Goal: Task Accomplishment & Management: Manage account settings

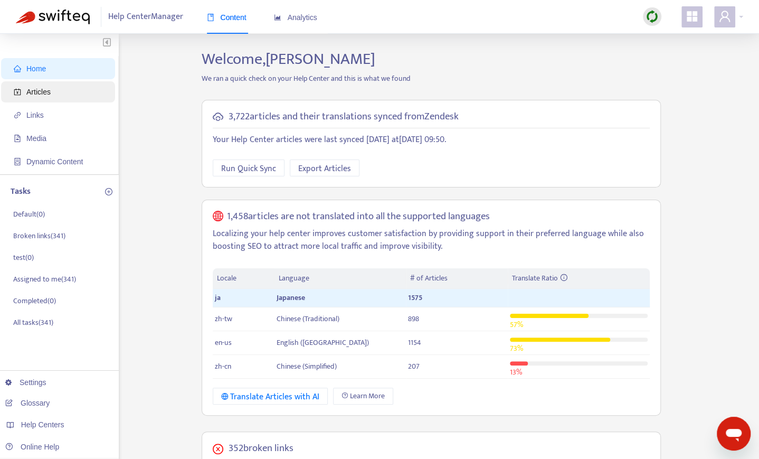
click at [63, 97] on span "Articles" at bounding box center [60, 91] width 93 height 21
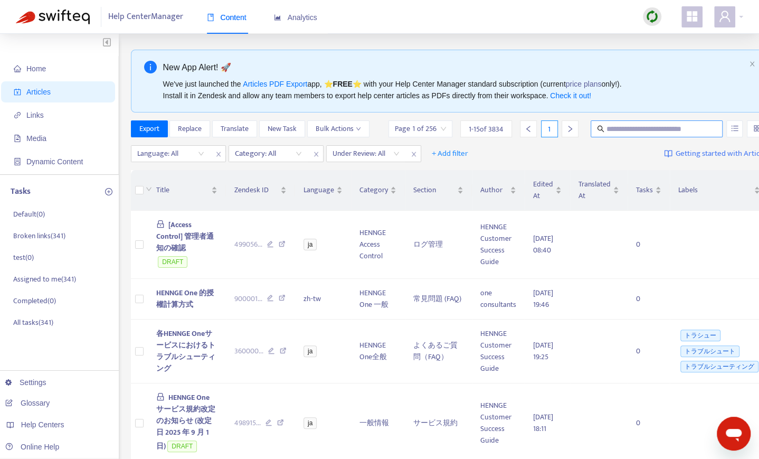
click at [633, 124] on input "text" at bounding box center [657, 129] width 101 height 12
paste input "**********"
type input "**********"
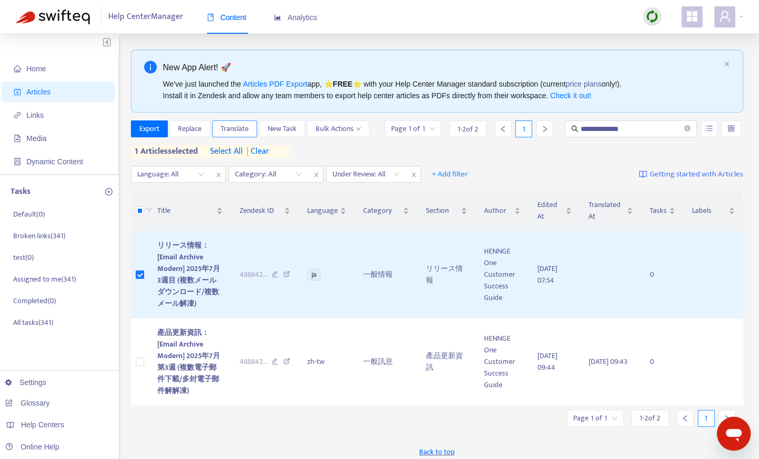
click at [243, 129] on span "Translate" at bounding box center [235, 129] width 28 height 12
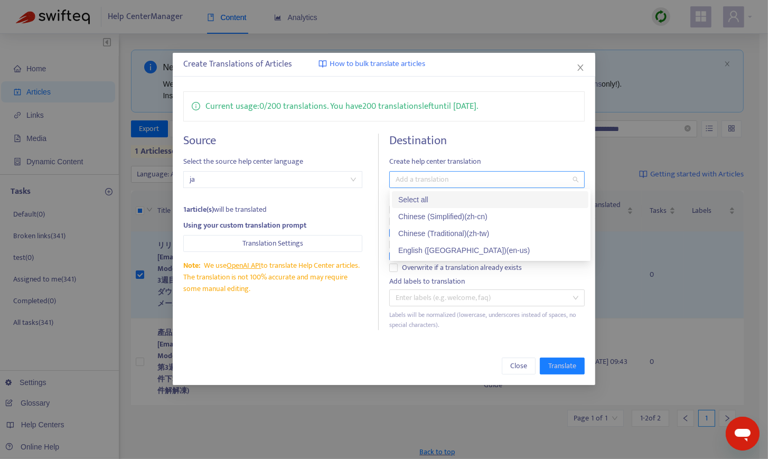
click at [443, 182] on div at bounding box center [482, 179] width 180 height 13
click at [440, 251] on div "English ([GEOGRAPHIC_DATA]) ( en-us )" at bounding box center [490, 251] width 184 height 12
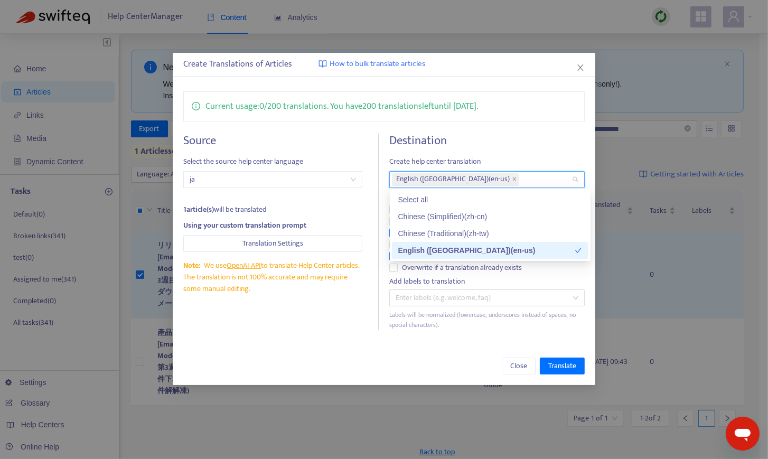
click at [337, 341] on div "Create Translations of Articles How to bulk translate articles Current usage: 0…" at bounding box center [384, 219] width 422 height 332
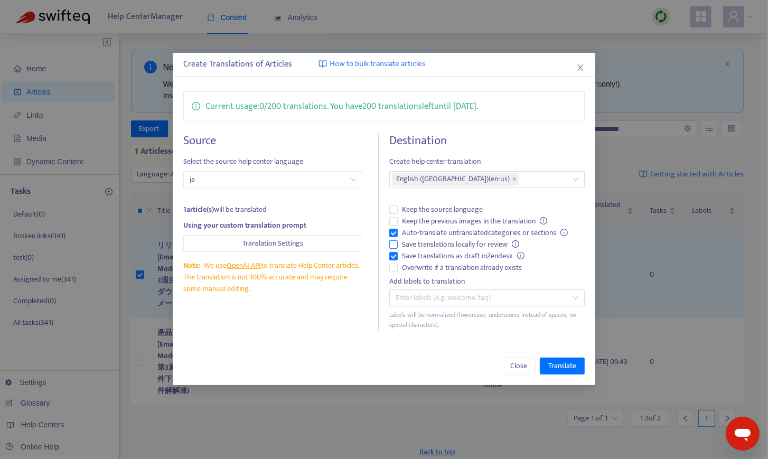
click at [435, 242] on span "Save translations locally for review" at bounding box center [461, 245] width 126 height 12
click at [446, 220] on span "Keep the previous images in the translation" at bounding box center [475, 221] width 154 height 12
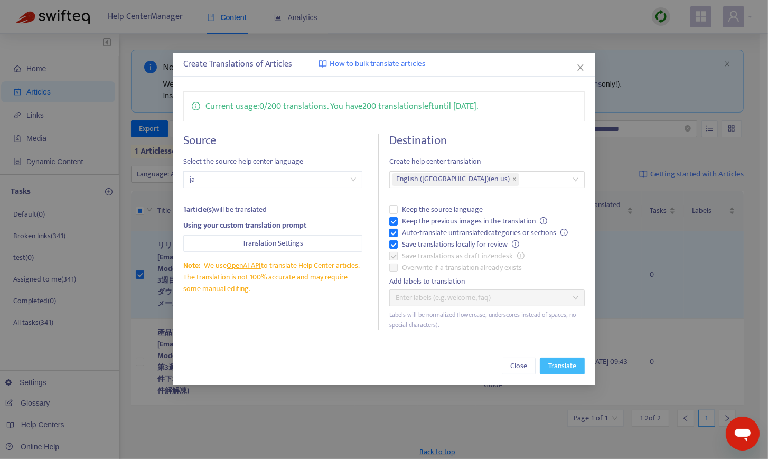
click at [563, 362] on span "Translate" at bounding box center [562, 366] width 28 height 12
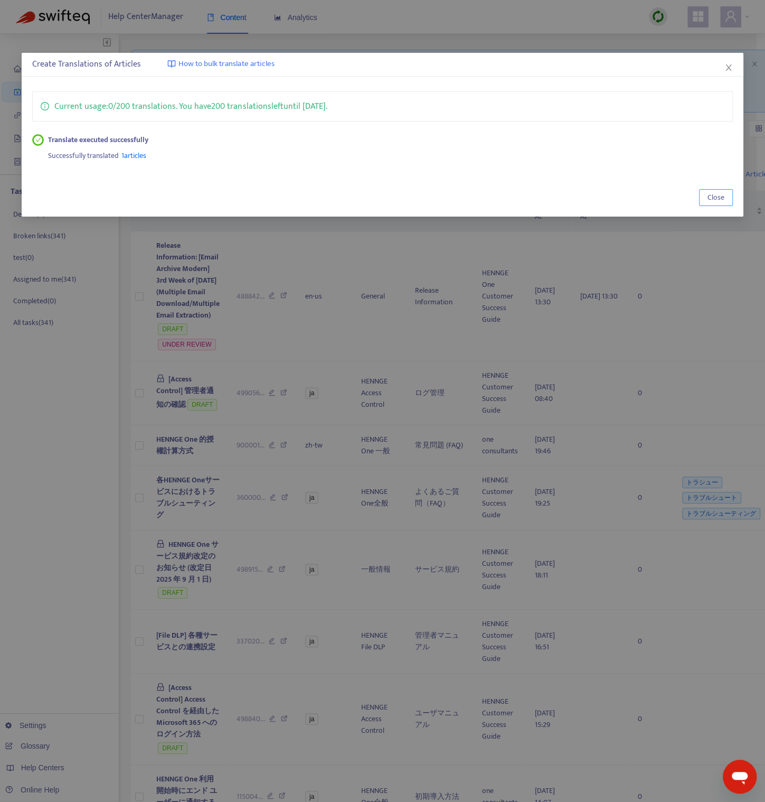
click at [725, 190] on button "Close" at bounding box center [716, 197] width 34 height 17
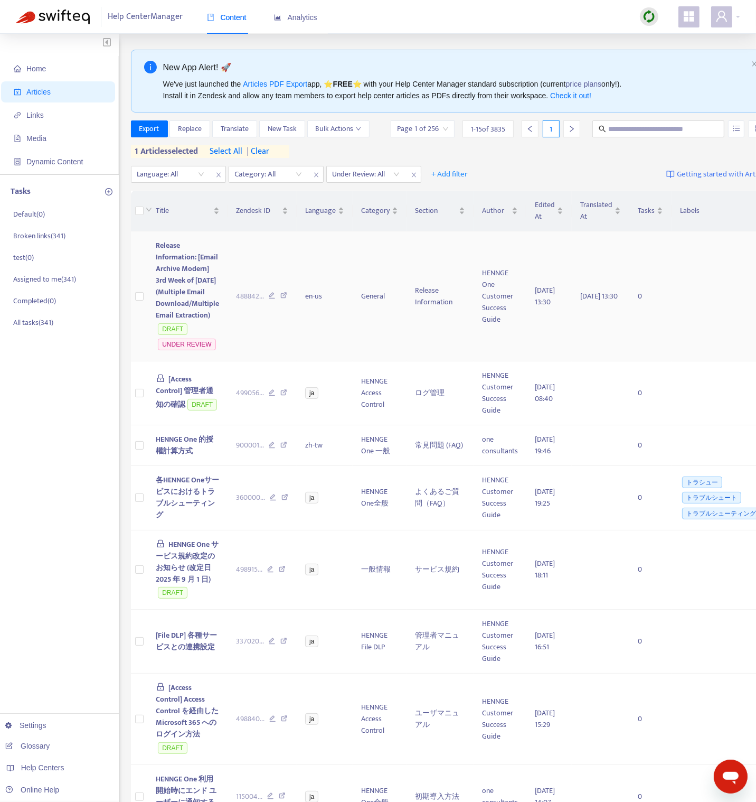
click at [186, 292] on span "Release Information: [Email Archive Modern] 3rd Week of [DATE] (Multiple Email …" at bounding box center [187, 280] width 63 height 82
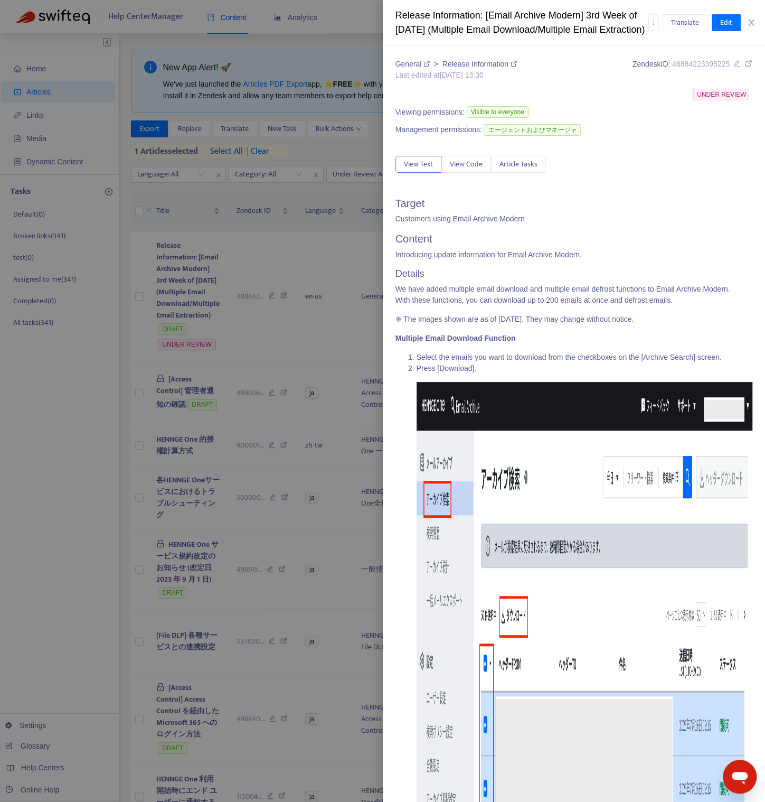
click at [182, 271] on div at bounding box center [382, 401] width 765 height 802
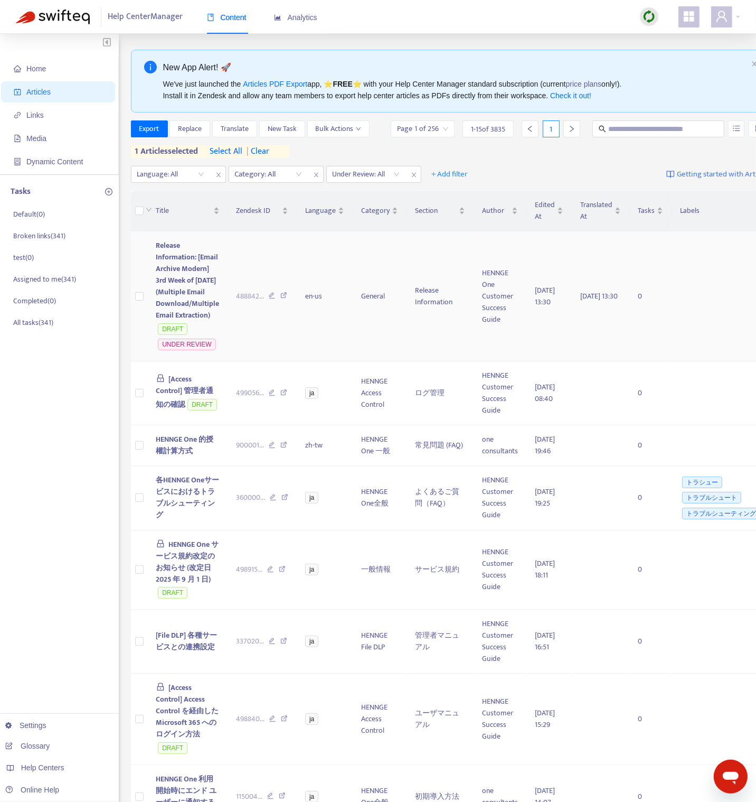
click at [185, 273] on span "Release Information: [Email Archive Modern] 3rd Week of [DATE] (Multiple Email …" at bounding box center [187, 280] width 63 height 82
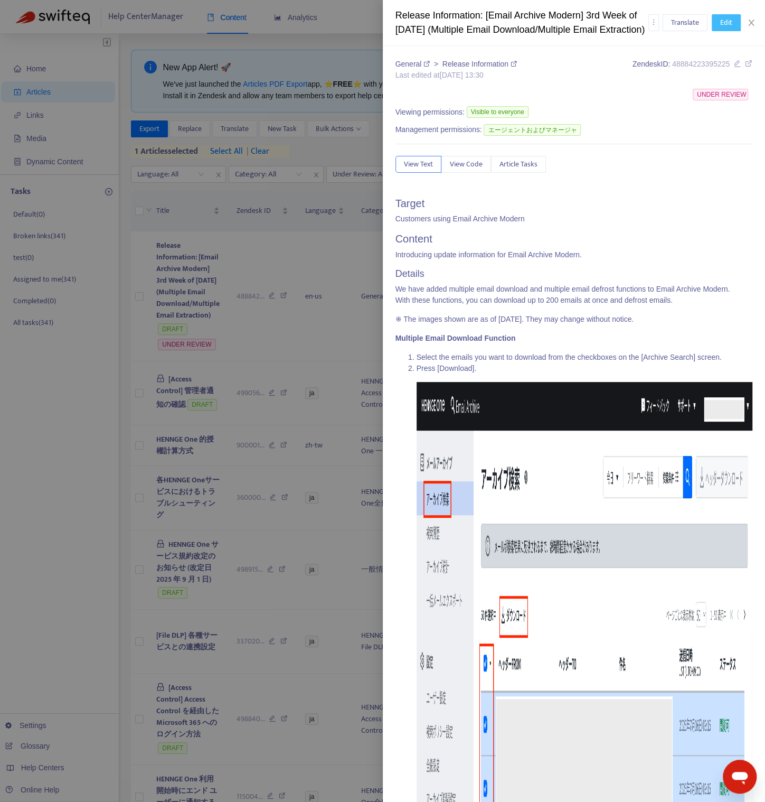
click at [722, 29] on span "Edit" at bounding box center [726, 23] width 12 height 12
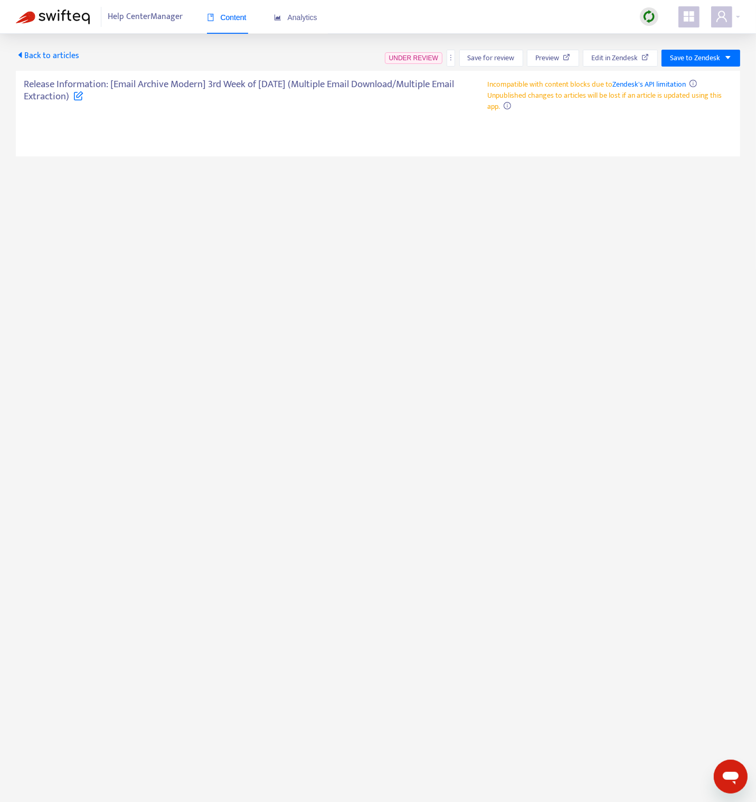
type textarea "**********"
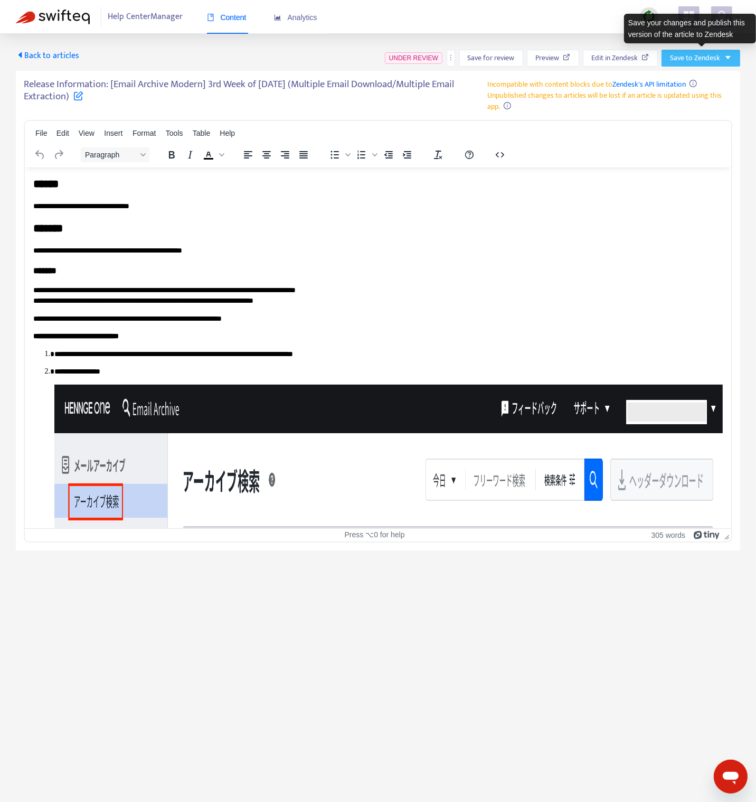
click at [705, 59] on span "Save to Zendesk" at bounding box center [695, 58] width 50 height 12
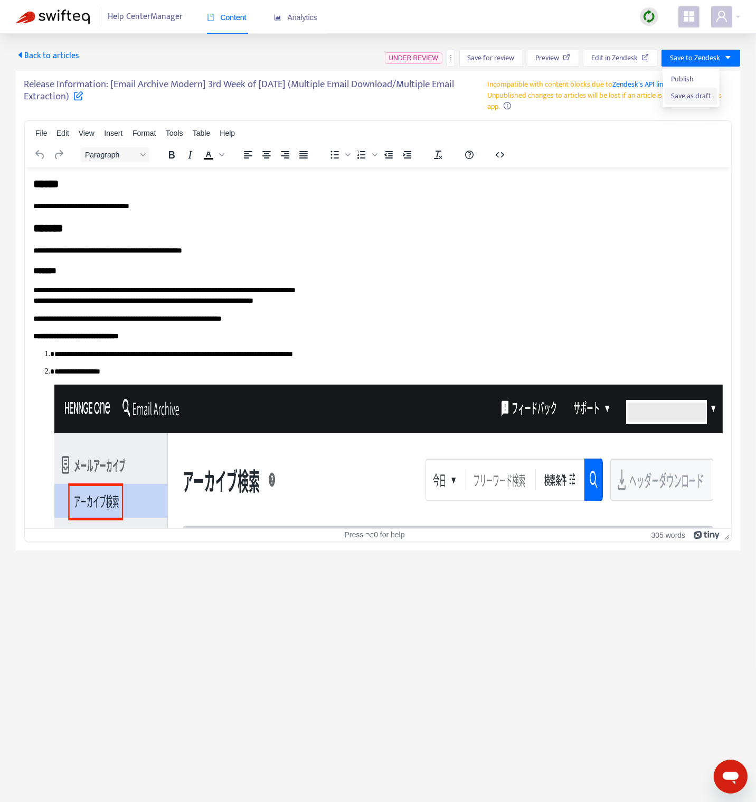
click at [684, 97] on span "Save as draft" at bounding box center [691, 96] width 40 height 12
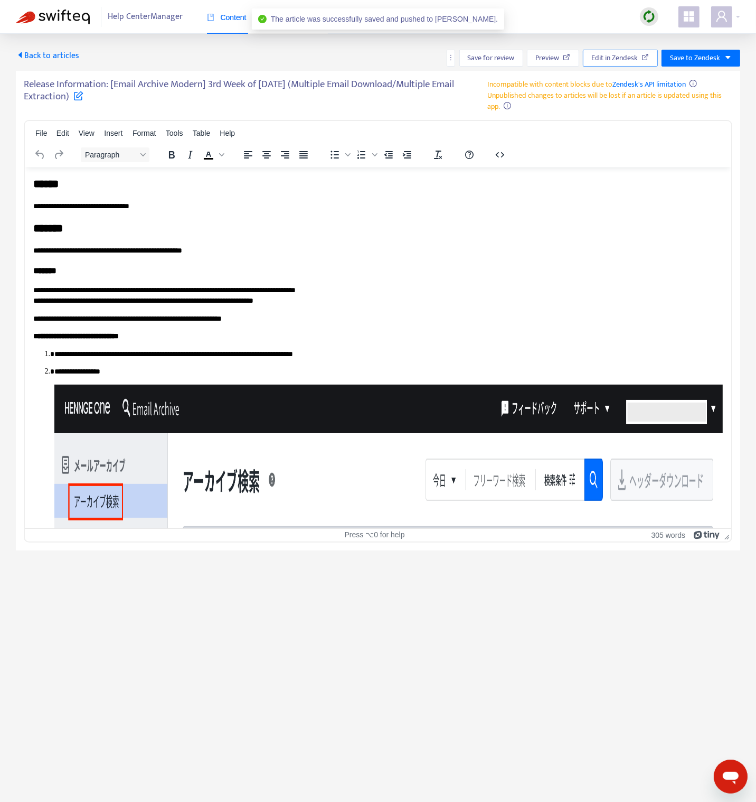
click at [633, 60] on span "Edit in Zendesk" at bounding box center [614, 58] width 46 height 12
click at [504, 154] on button "button" at bounding box center [502, 154] width 21 height 15
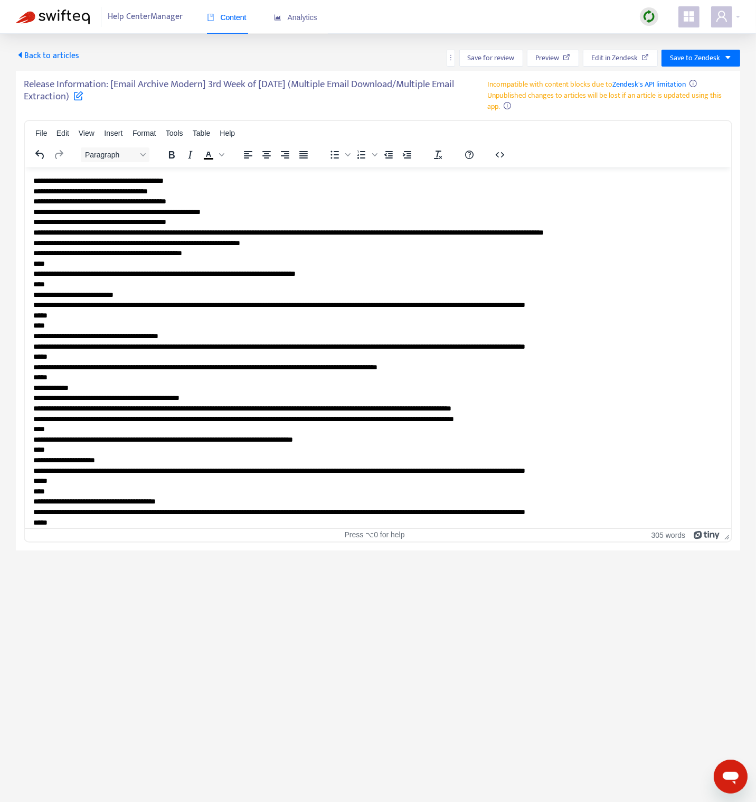
click at [352, 223] on p "**********" at bounding box center [373, 434] width 681 height 518
click at [179, 82] on h5 "Release Information: [Email Archive Modern] 3rd Week of [DATE] (Multiple Email …" at bounding box center [256, 94] width 464 height 30
click at [161, 84] on h5 "Release Information: [Email Archive Modern] 3rd Week of [DATE] (Multiple Email …" at bounding box center [256, 94] width 464 height 30
click at [161, 83] on h5 "Release Information: [Email Archive Modern] 3rd Week of [DATE] (Multiple Email …" at bounding box center [256, 94] width 464 height 30
click at [162, 83] on h5 "Release Information: [Email Archive Modern] 3rd Week of [DATE] (Multiple Email …" at bounding box center [256, 94] width 464 height 30
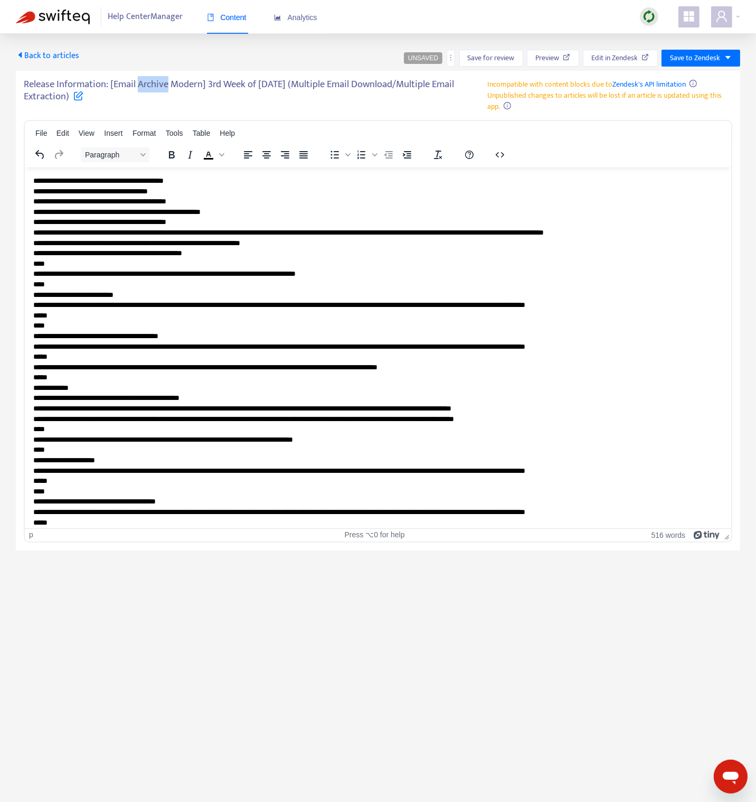
click at [162, 83] on h5 "Release Information: [Email Archive Modern] 3rd Week of [DATE] (Multiple Email …" at bounding box center [256, 94] width 464 height 30
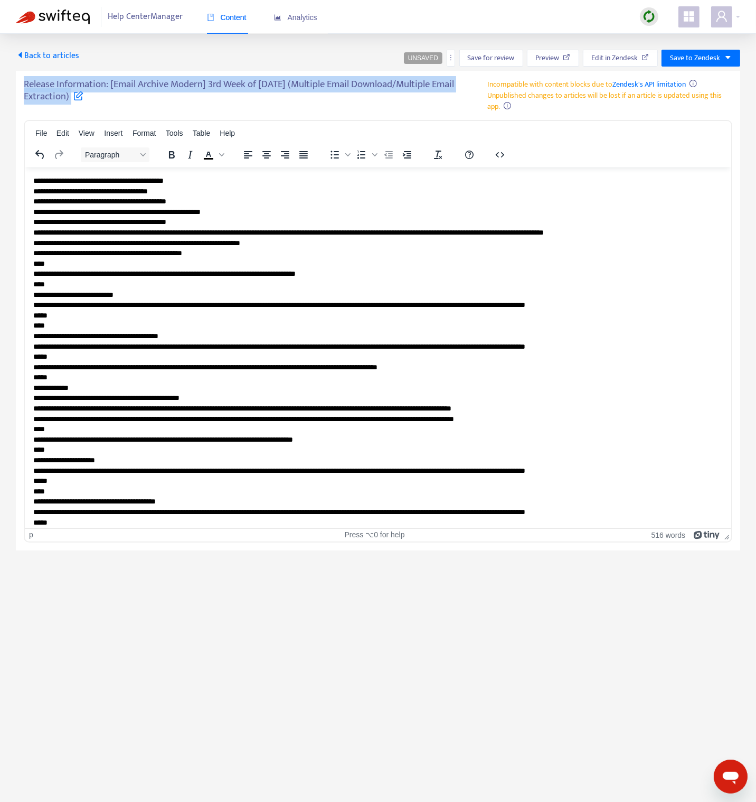
click at [162, 83] on h5 "Release Information: [Email Archive Modern] 3rd Week of [DATE] (Multiple Email …" at bounding box center [256, 94] width 464 height 30
copy h5 "Release Information: [Email Archive Modern] 3rd Week of [DATE] (Multiple Email …"
click at [455, 54] on icon "more" at bounding box center [450, 57] width 7 height 7
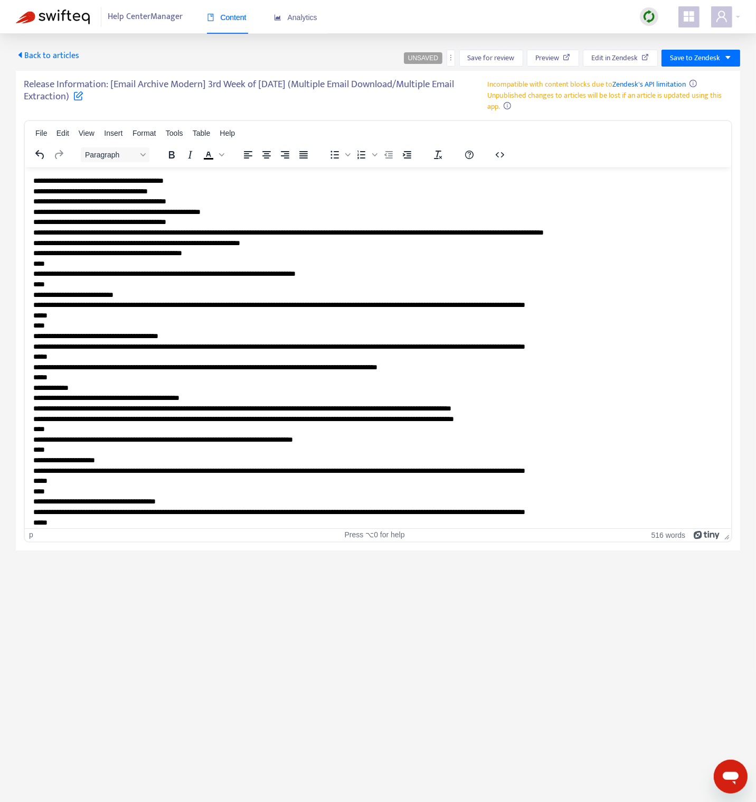
click at [253, 48] on div "Back to articles UNSAVED Save for review Preview Edit in Zendesk Save to Zendes…" at bounding box center [378, 292] width 756 height 516
click at [26, 54] on span "Back to articles" at bounding box center [47, 56] width 63 height 14
click at [452, 56] on icon "more" at bounding box center [450, 57] width 7 height 7
click at [471, 81] on span "Rollback from Zendesk" at bounding box center [492, 79] width 70 height 12
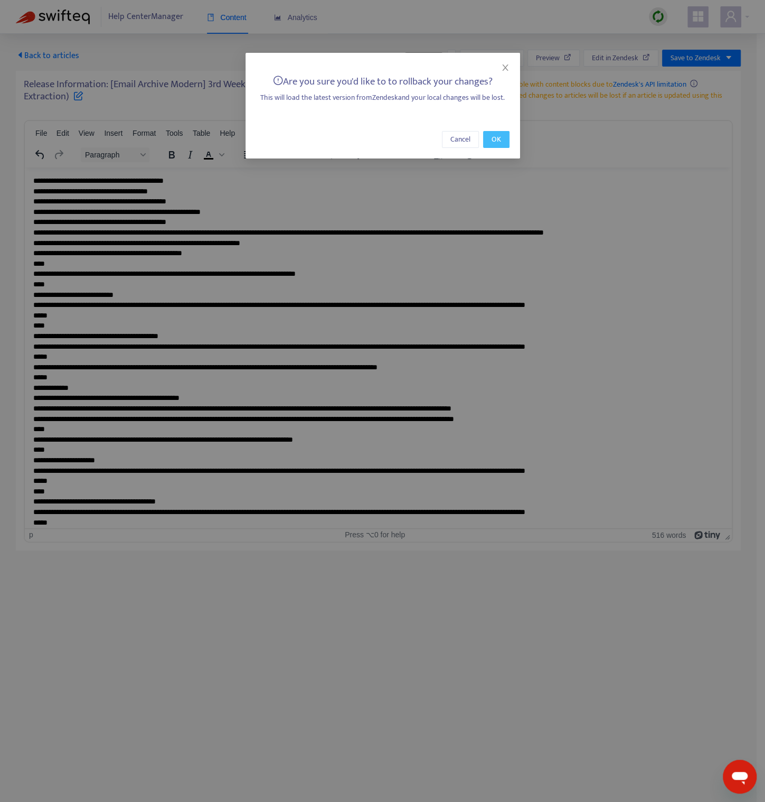
click at [488, 141] on button "OK" at bounding box center [496, 139] width 26 height 17
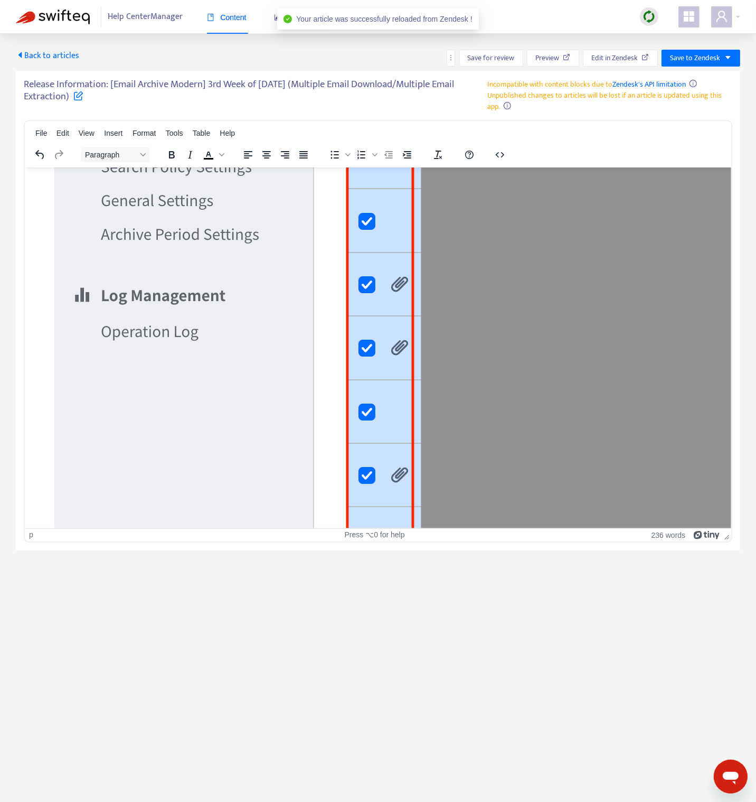
scroll to position [711, 0]
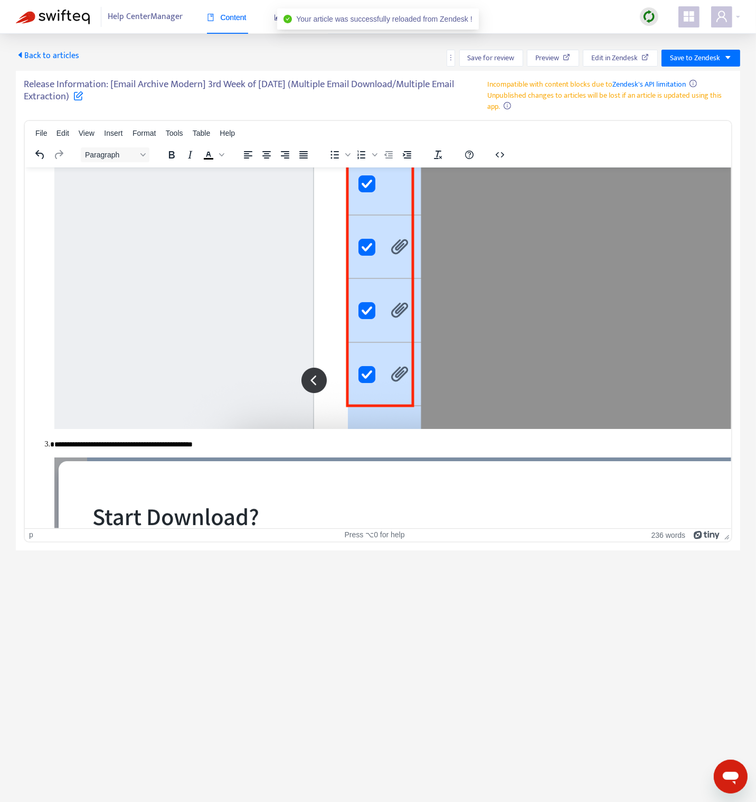
click at [58, 10] on img at bounding box center [53, 17] width 74 height 15
